Goal: Check status: Check status

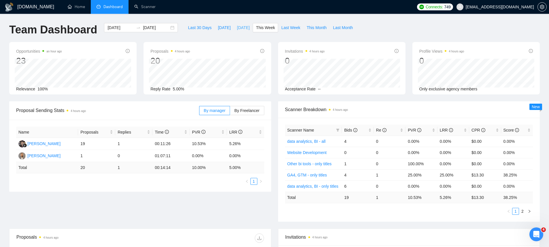
click at [234, 28] on button "[DATE]" at bounding box center [243, 27] width 19 height 9
type input "[DATE]"
click at [222, 28] on span "[DATE]" at bounding box center [224, 27] width 13 height 6
type input "[DATE]"
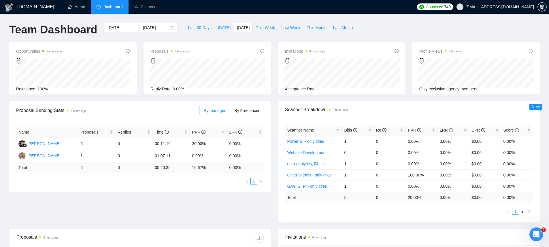
type input "[DATE]"
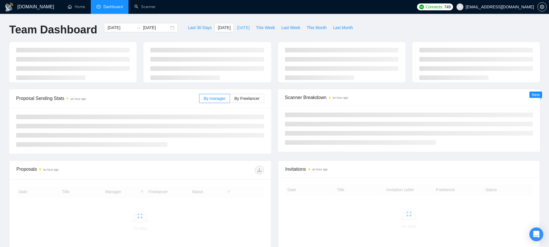
click at [244, 30] on span "[DATE]" at bounding box center [243, 27] width 13 height 6
type input "[DATE]"
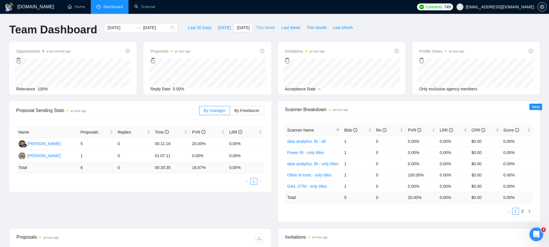
click at [259, 27] on span "This Week" at bounding box center [265, 27] width 19 height 6
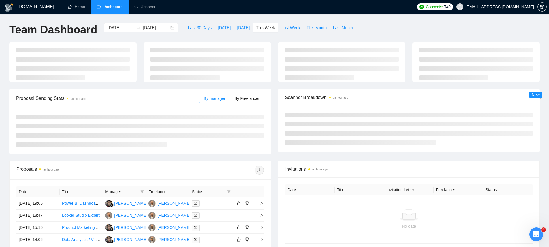
type input "[DATE]"
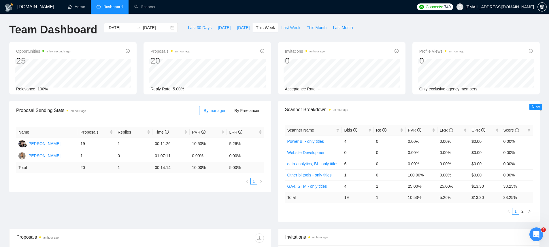
click at [284, 26] on span "Last Week" at bounding box center [290, 27] width 19 height 6
type input "2025-08-25"
type input "2025-08-31"
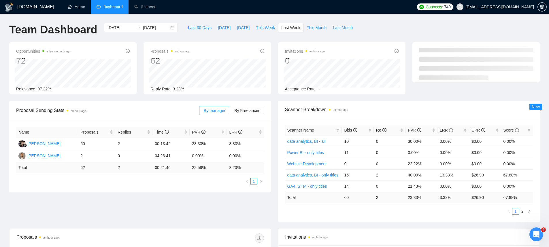
click at [333, 27] on button "Last Month" at bounding box center [343, 27] width 26 height 9
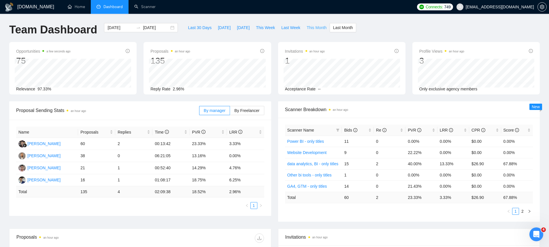
click at [316, 29] on span "This Month" at bounding box center [317, 27] width 20 height 6
type input "[DATE]"
type input "2025-09-30"
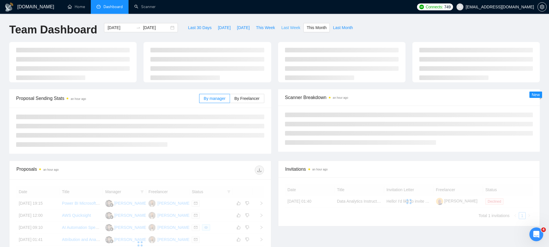
click at [280, 27] on button "Last Week" at bounding box center [290, 27] width 25 height 9
type input "2025-08-25"
type input "2025-08-31"
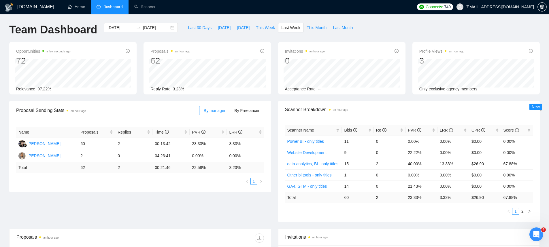
click at [354, 39] on div "Last 30 Days Today Yesterday This Week Last Week This Month Last Month" at bounding box center [270, 32] width 178 height 19
